Goal: Information Seeking & Learning: Compare options

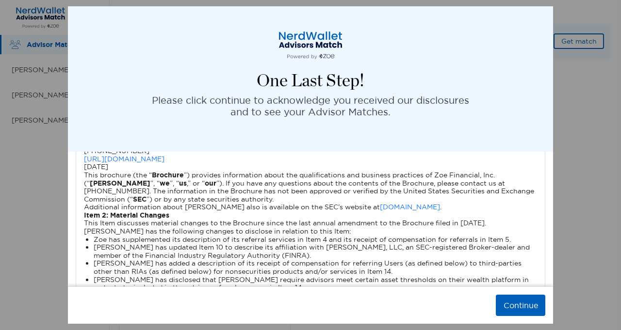
scroll to position [1299, 0]
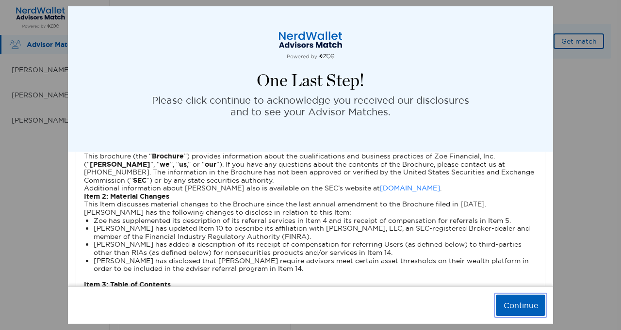
click at [526, 308] on button "Continue" at bounding box center [520, 305] width 49 height 21
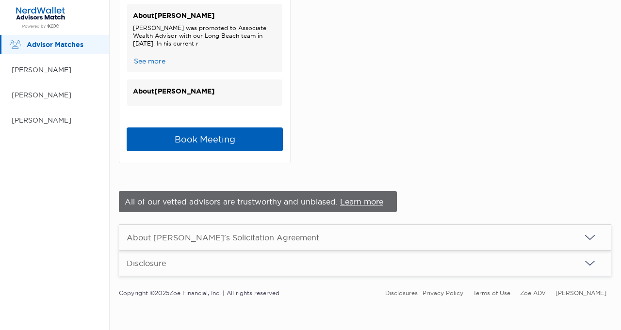
scroll to position [0, 0]
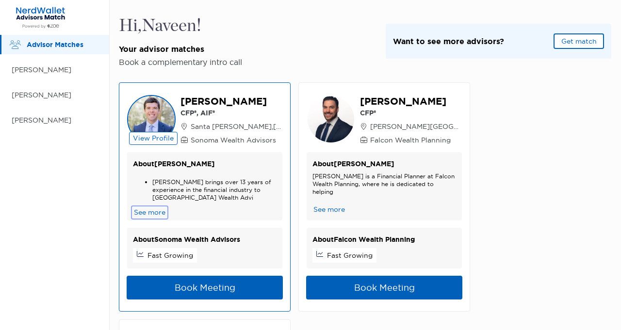
click at [148, 212] on button "See more" at bounding box center [149, 213] width 33 height 10
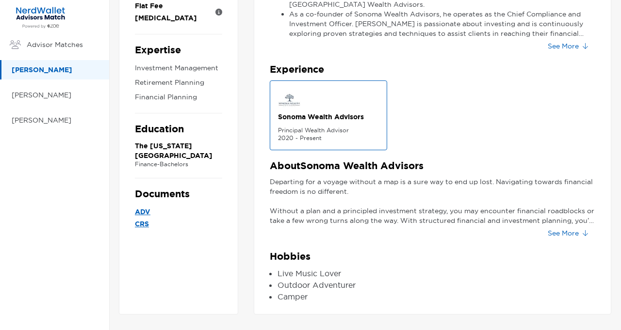
scroll to position [192, 0]
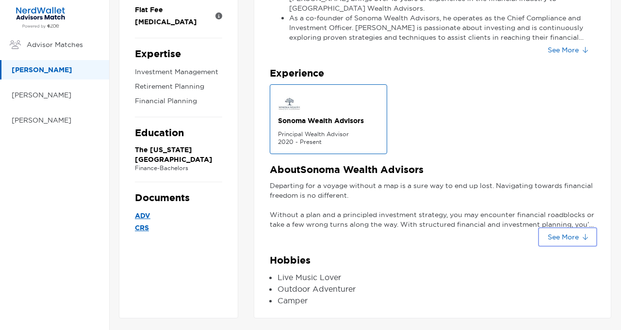
click at [574, 242] on button "See More" at bounding box center [567, 238] width 55 height 16
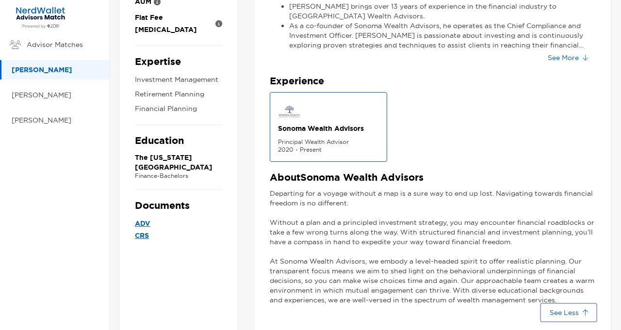
scroll to position [182, 0]
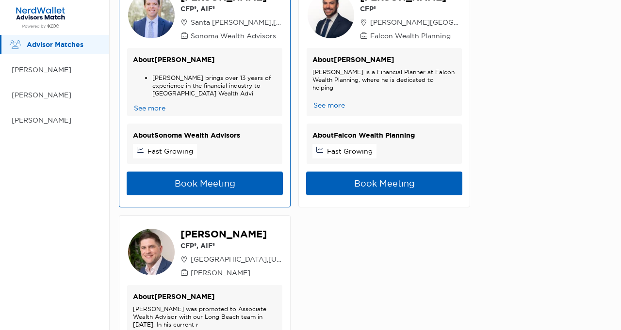
scroll to position [116, 0]
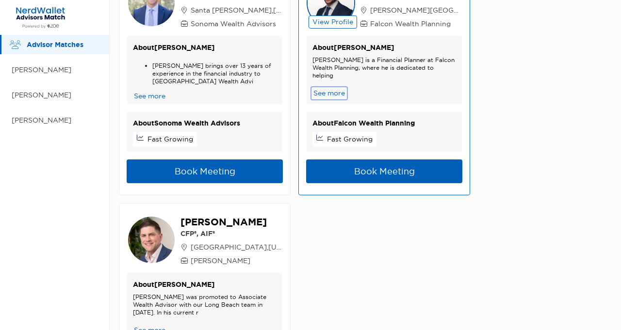
click at [331, 94] on button "See more" at bounding box center [329, 93] width 33 height 10
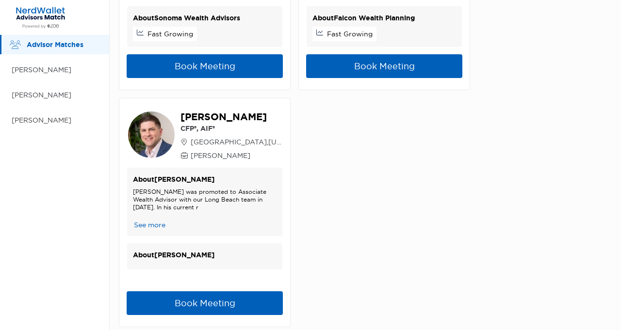
scroll to position [236, 0]
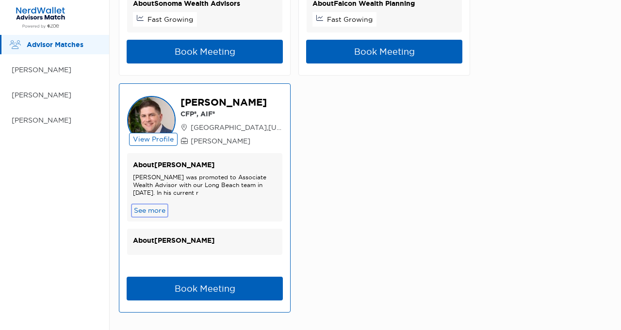
click at [154, 208] on button "See more" at bounding box center [149, 211] width 33 height 10
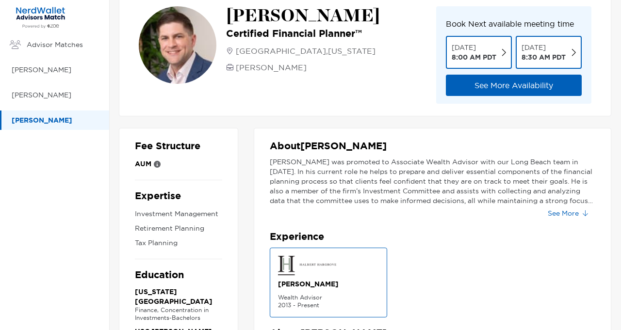
scroll to position [25, 0]
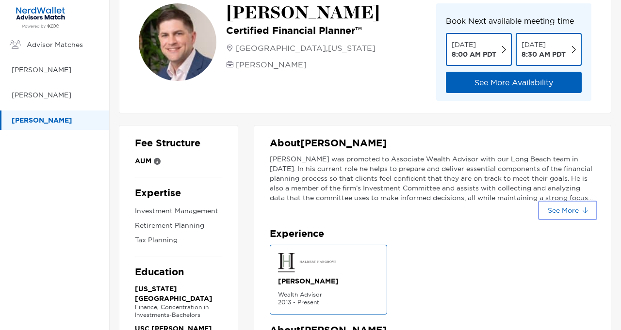
click at [570, 212] on button "See More" at bounding box center [567, 211] width 55 height 16
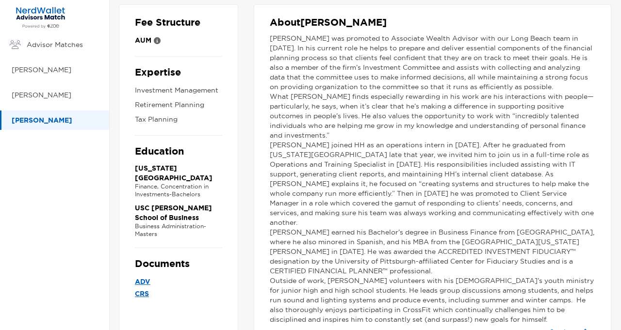
scroll to position [0, 0]
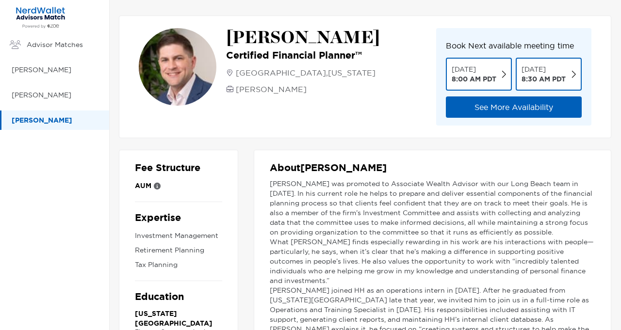
click at [339, 109] on div "[PERSON_NAME] Certified Financial Planner™ [GEOGRAPHIC_DATA] , [US_STATE] [PERS…" at bounding box center [259, 77] width 241 height 98
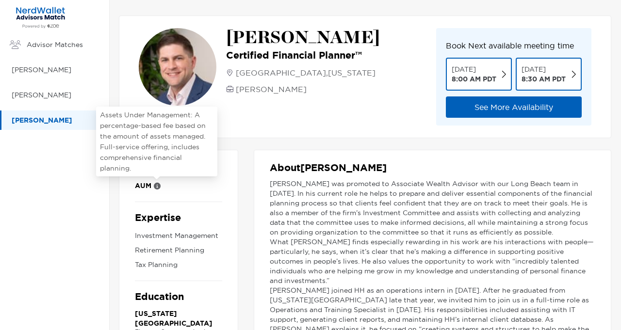
click at [159, 188] on icon at bounding box center [157, 186] width 7 height 7
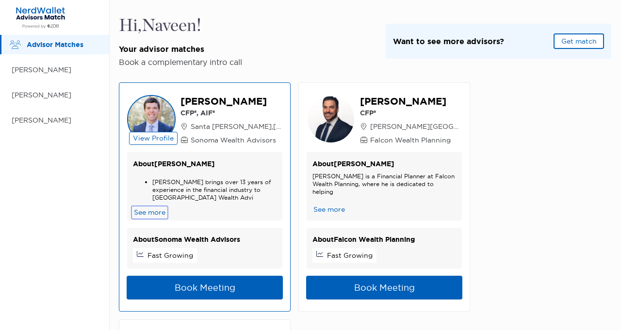
click at [156, 212] on button "See more" at bounding box center [149, 213] width 33 height 10
